Goal: Find specific page/section

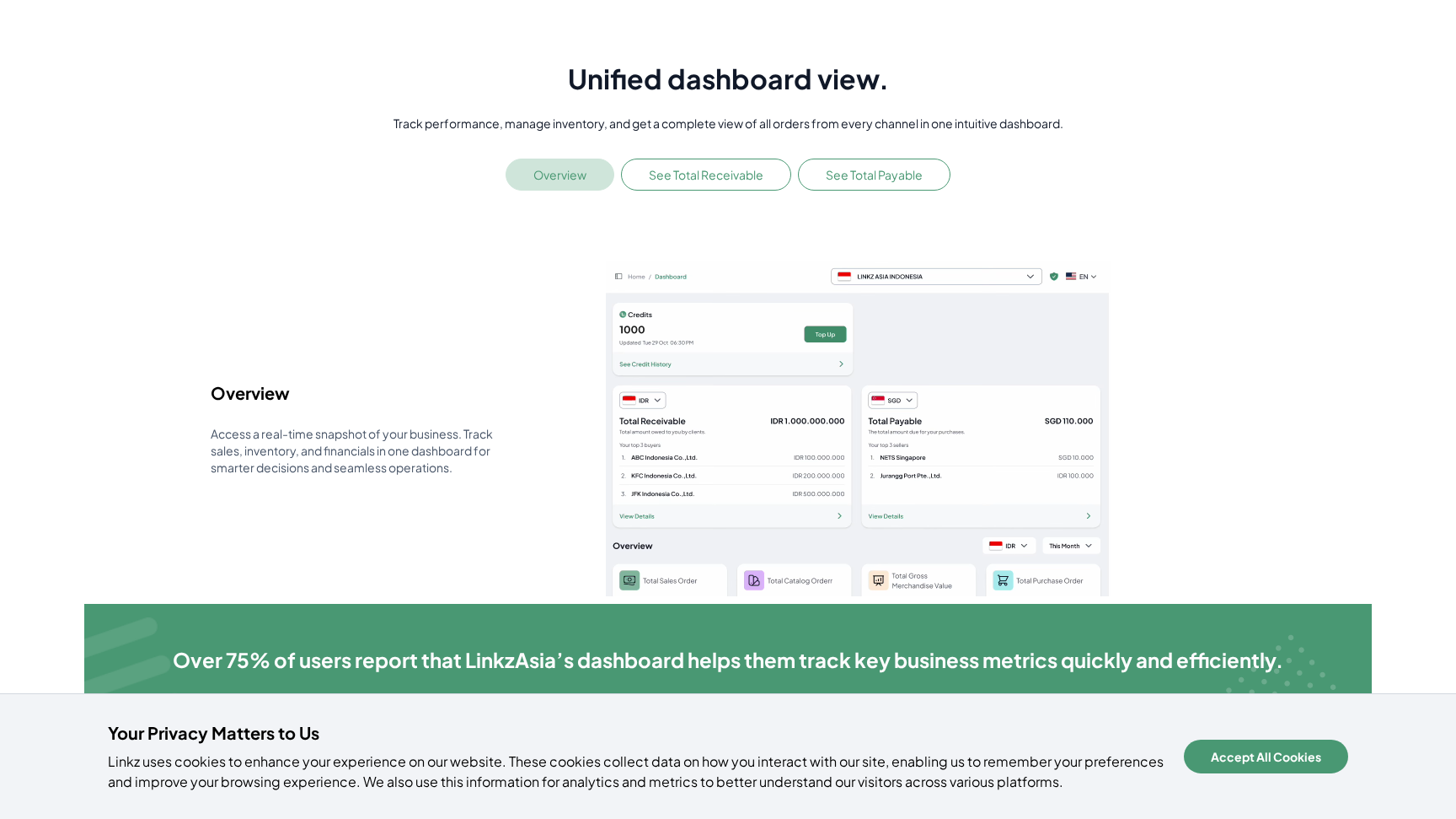
scroll to position [281, 0]
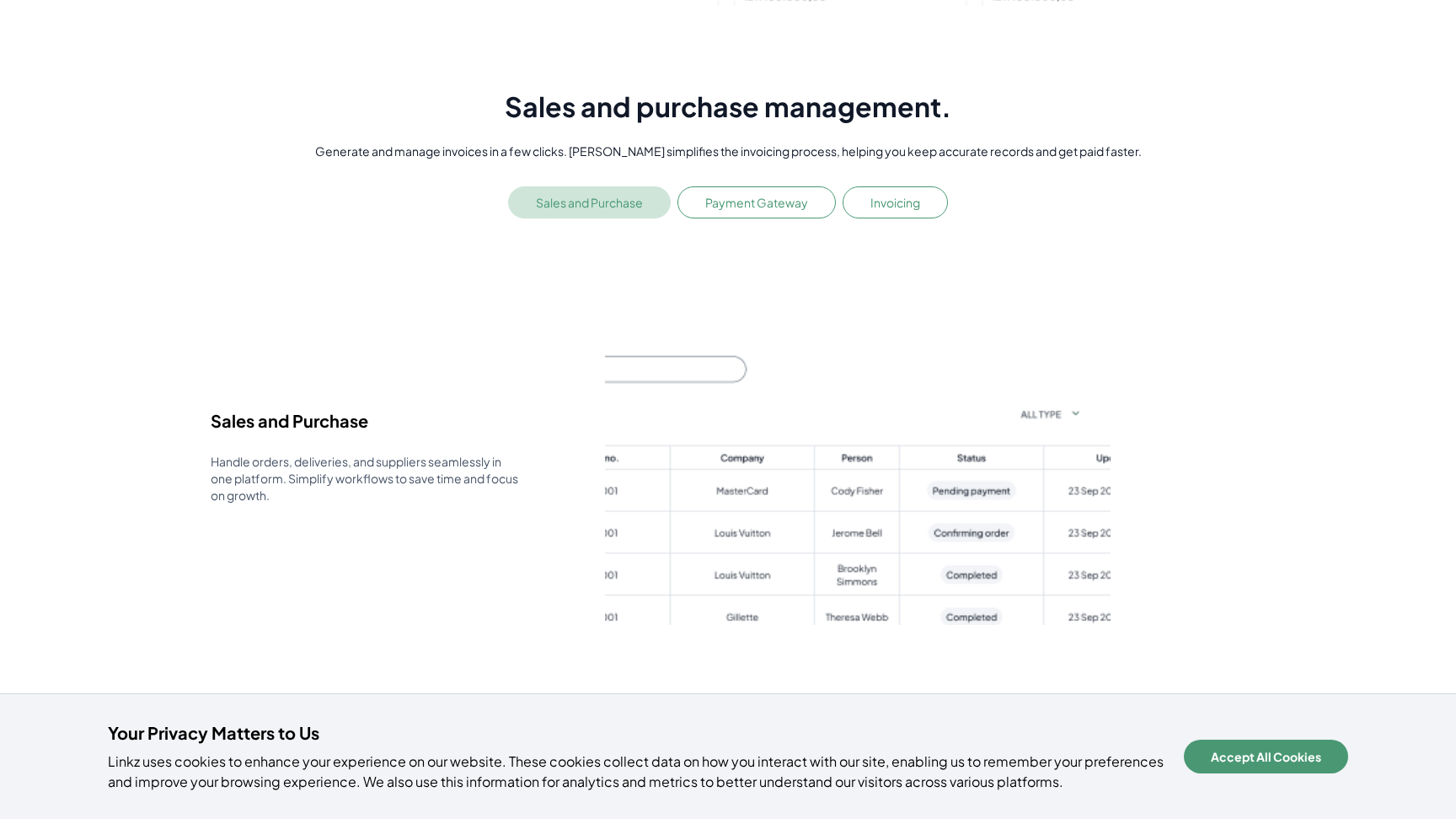
scroll to position [1654, 0]
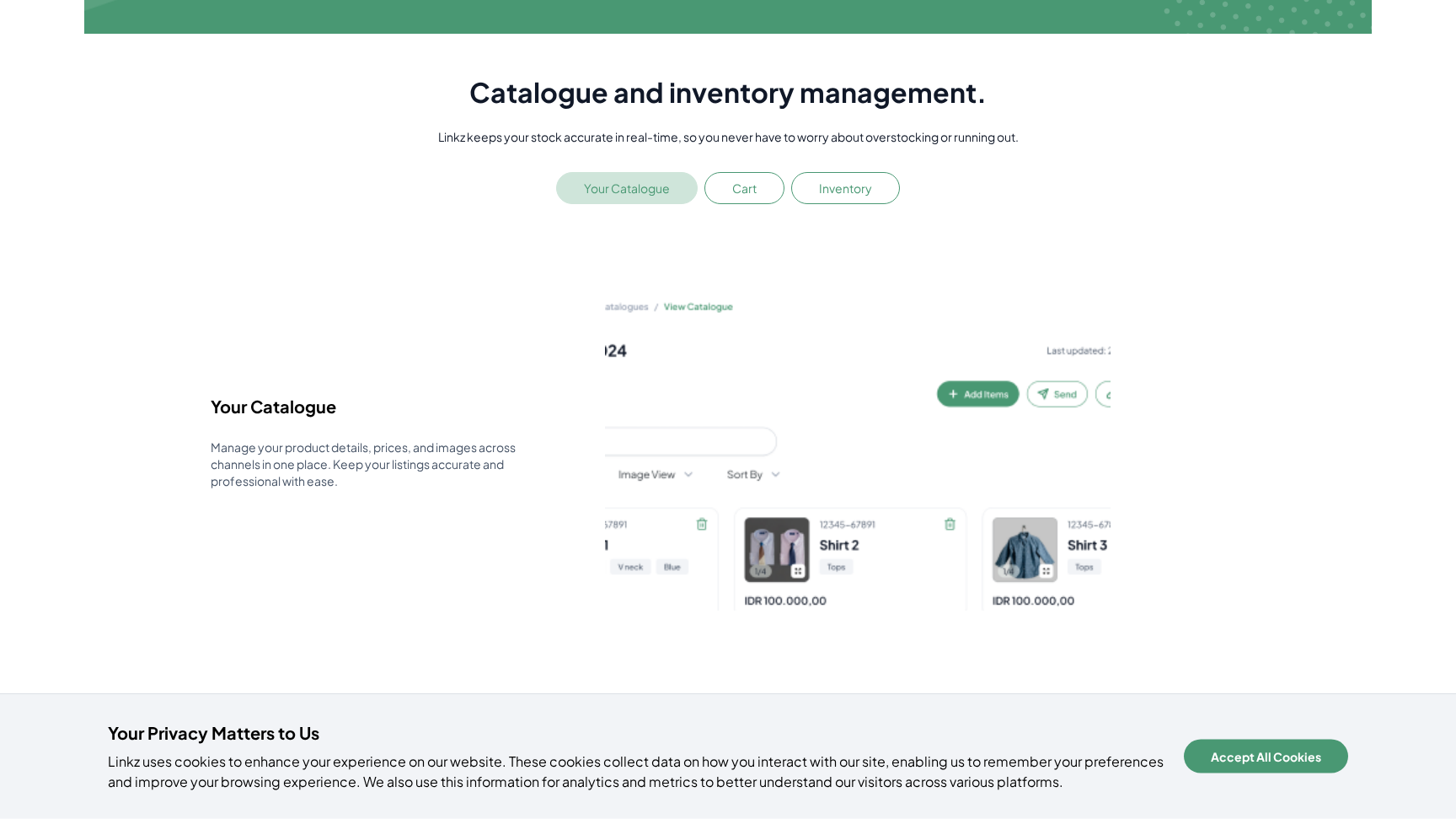
scroll to position [1040, 0]
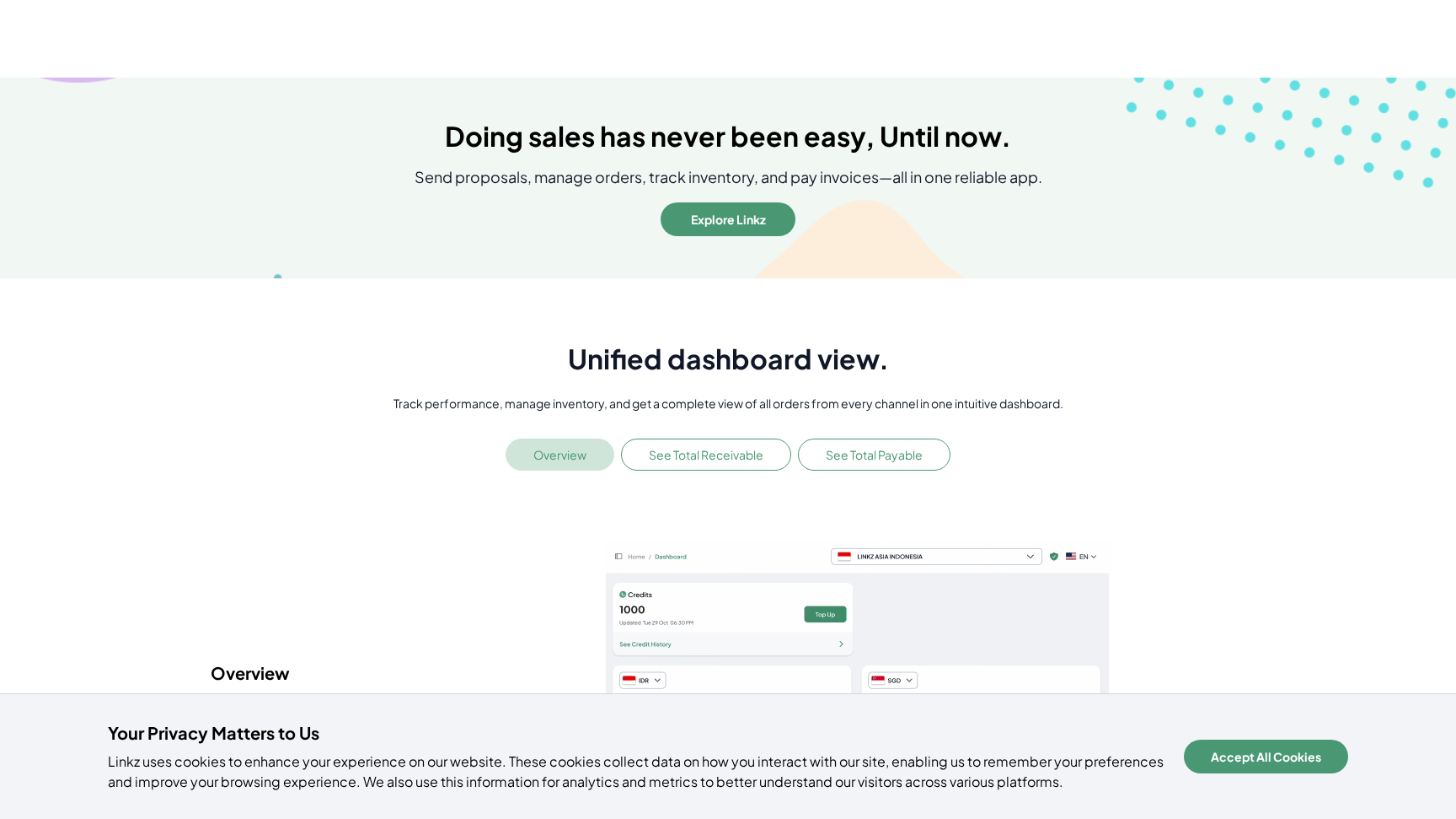
scroll to position [1636, 0]
